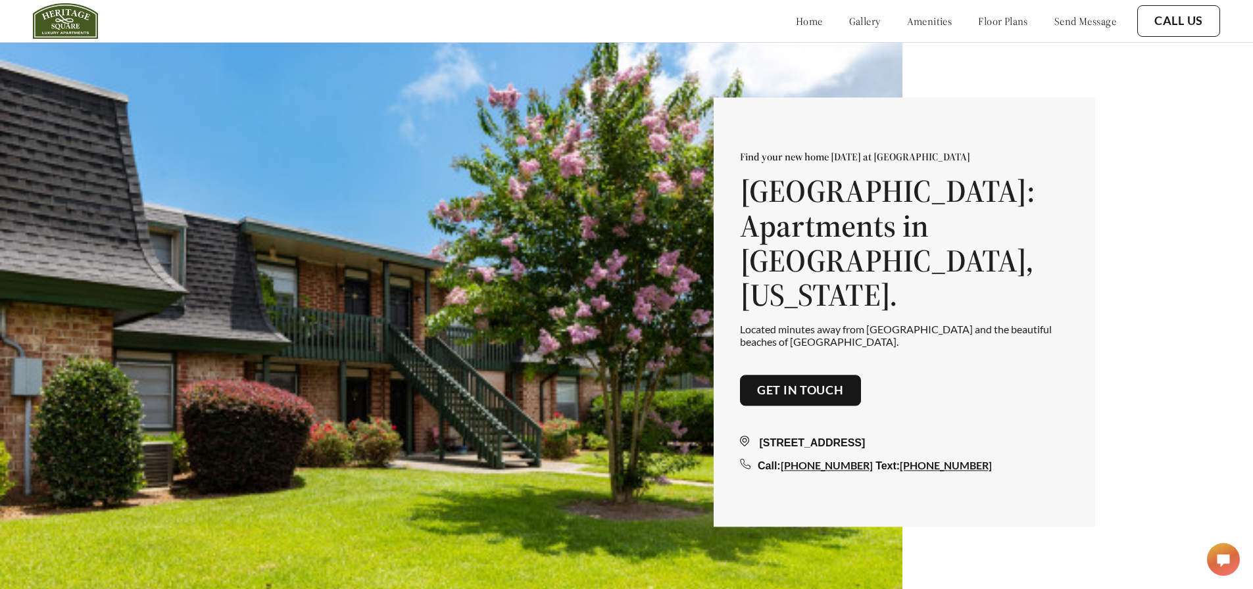
click at [983, 22] on link "floor plans" at bounding box center [1003, 20] width 50 height 13
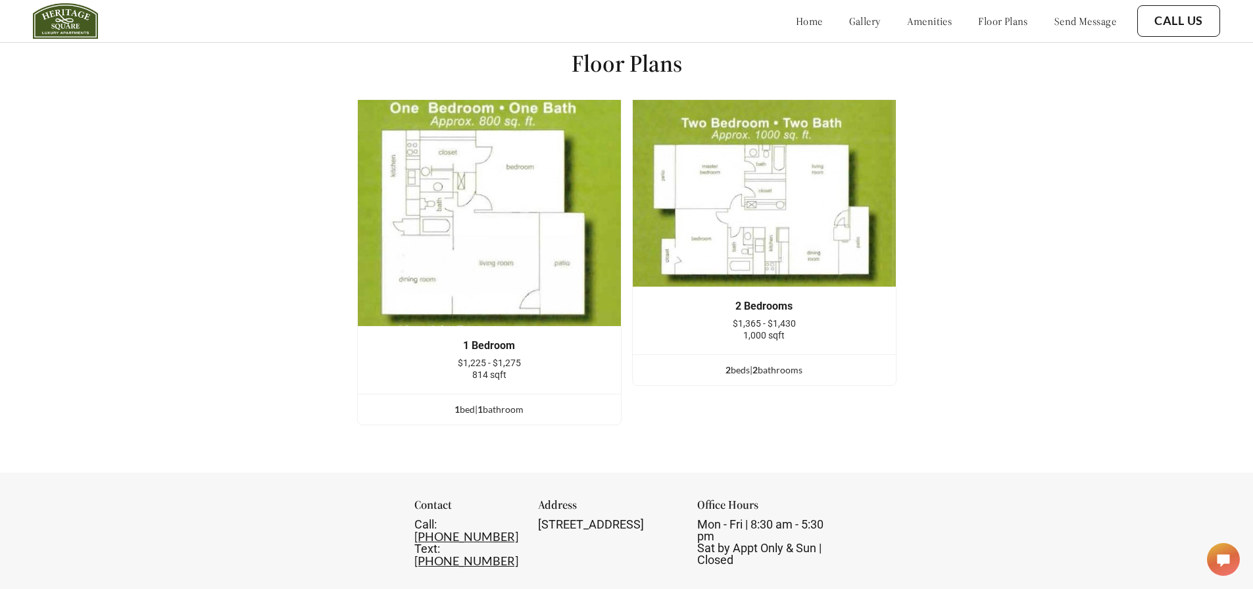
scroll to position [1799, 0]
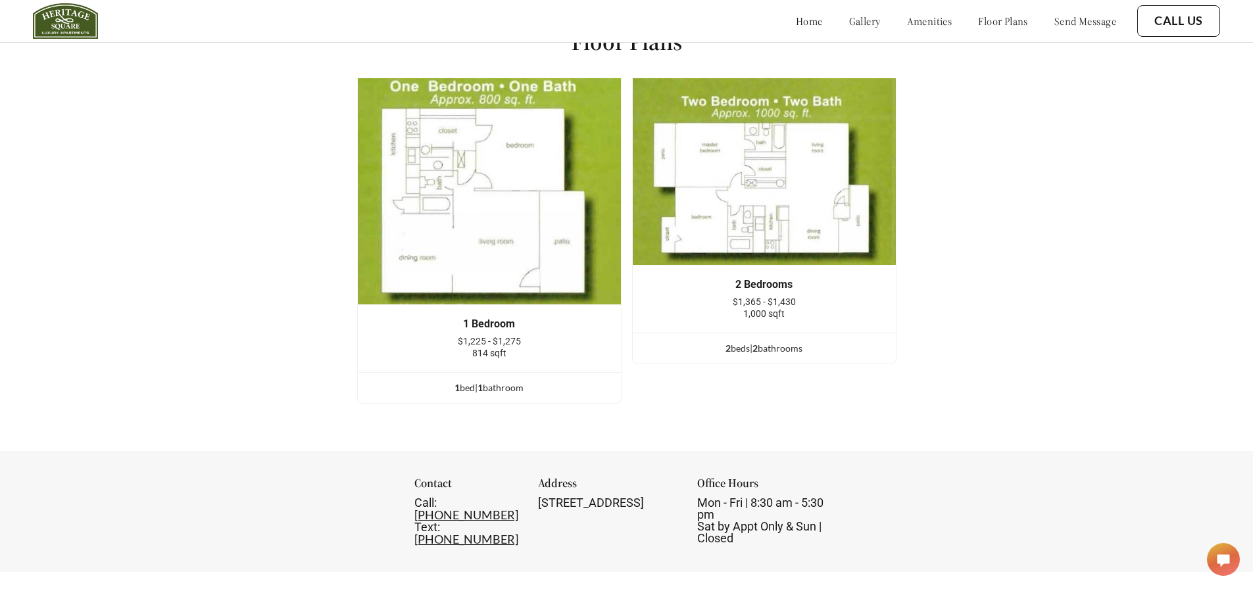
click at [521, 266] on img at bounding box center [489, 192] width 264 height 228
click at [493, 395] on div "1 bed | 1 bathroom" at bounding box center [489, 388] width 263 height 14
drag, startPoint x: 460, startPoint y: 399, endPoint x: 468, endPoint y: 401, distance: 8.1
click at [468, 395] on div "1 bed | 1 bathroom" at bounding box center [489, 388] width 263 height 14
click at [472, 395] on div "1 bed | 1 bathroom" at bounding box center [489, 388] width 263 height 14
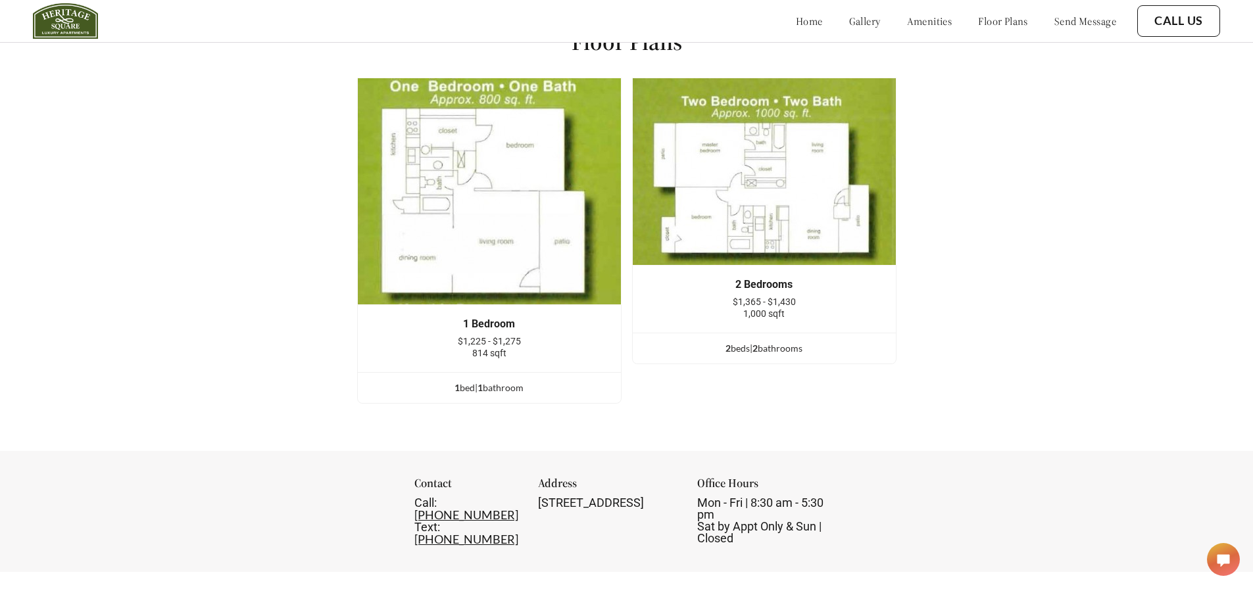
click at [688, 185] on img at bounding box center [764, 172] width 264 height 188
click at [745, 356] on div "2 bed s | 2 bathroom s" at bounding box center [764, 348] width 263 height 14
click at [761, 206] on img at bounding box center [764, 172] width 264 height 188
click at [715, 233] on img at bounding box center [764, 172] width 264 height 188
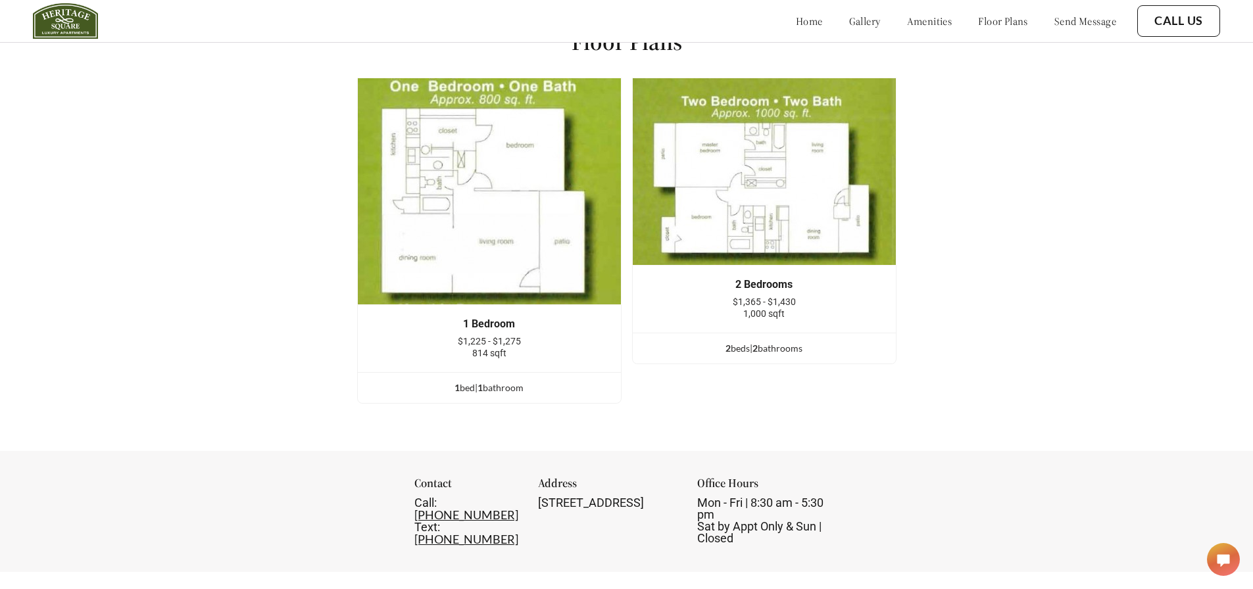
click at [836, 145] on img at bounding box center [764, 172] width 264 height 188
